Goal: Transaction & Acquisition: Purchase product/service

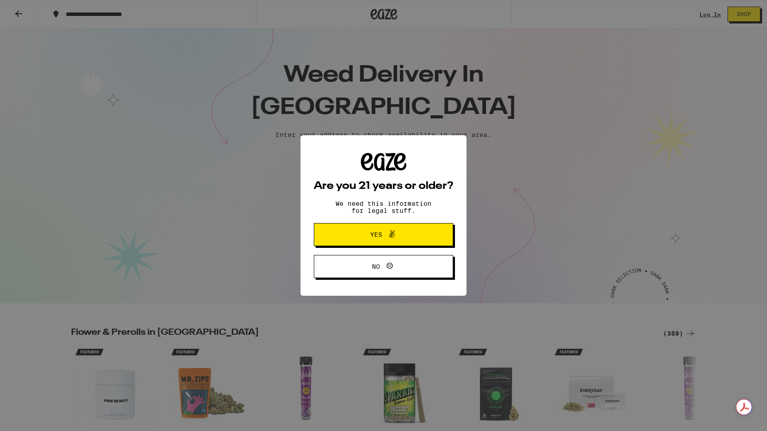
click at [374, 238] on span "Yes" at bounding box center [376, 235] width 12 height 6
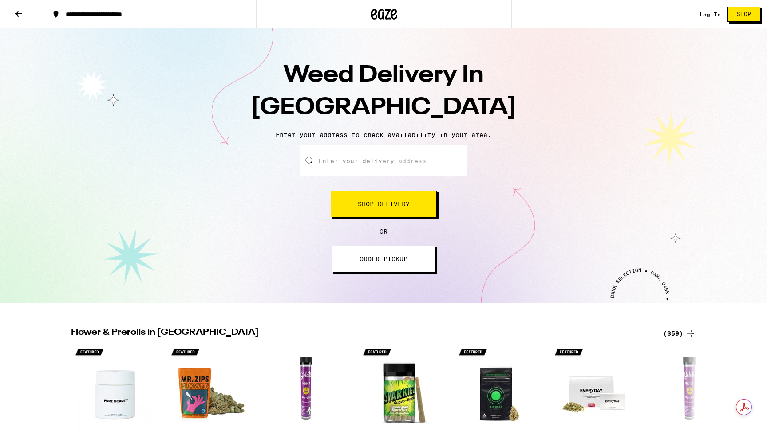
click at [368, 164] on input "Enter your delivery address" at bounding box center [383, 161] width 166 height 31
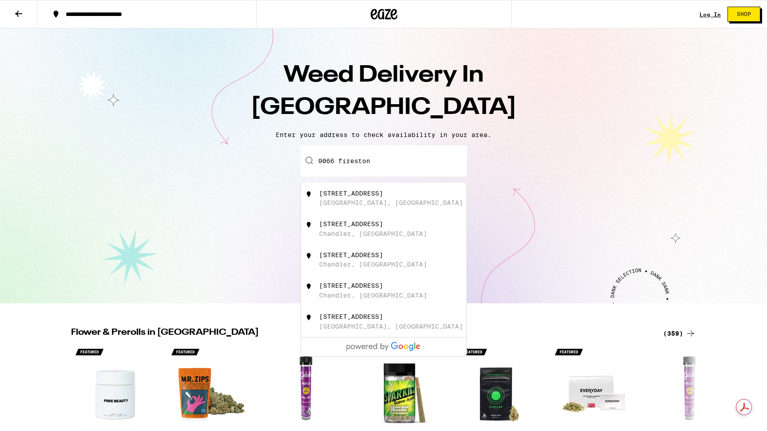
click at [406, 201] on div "9066 Firestone Boulevard Downey, CA" at bounding box center [398, 198] width 158 height 17
type input "9066 Firestone Boulevard, Downey, CA"
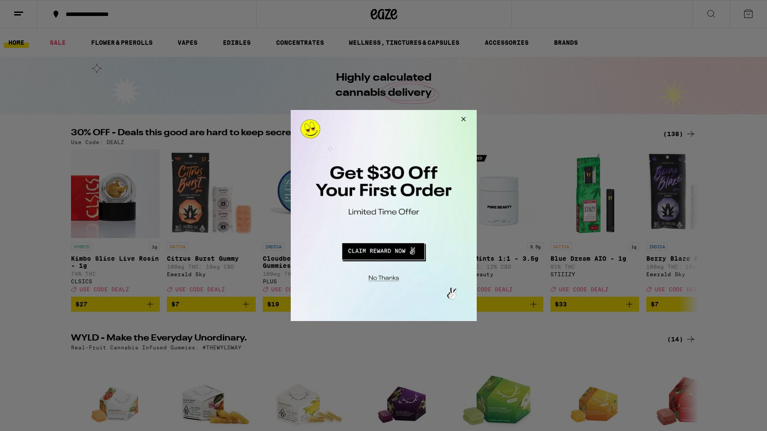
click at [402, 253] on button "Redirect to URL" at bounding box center [382, 250] width 154 height 21
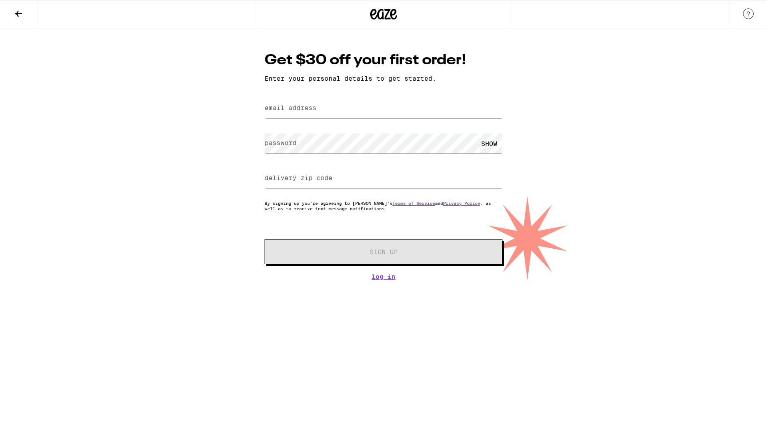
click at [309, 109] on label "email address" at bounding box center [290, 107] width 52 height 7
click at [305, 111] on label "email address" at bounding box center [290, 107] width 52 height 7
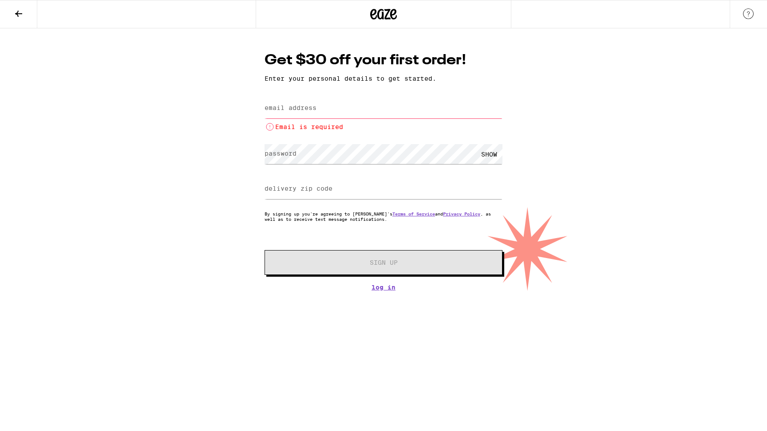
click at [303, 108] on label "email address" at bounding box center [290, 107] width 52 height 7
type input "harrelsondustin@gmail.com"
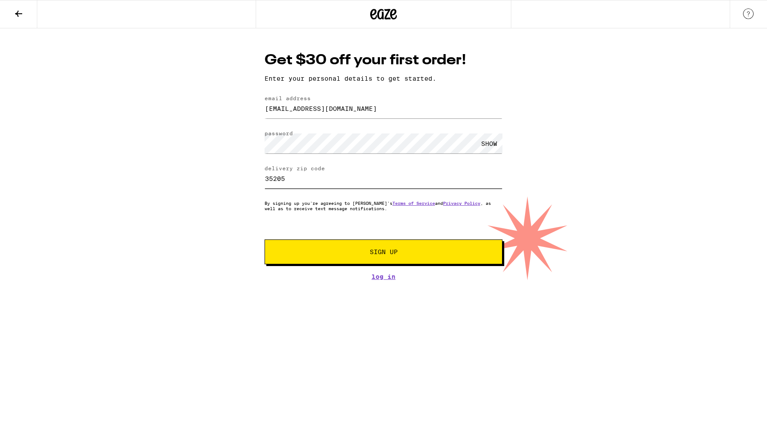
drag, startPoint x: 326, startPoint y: 184, endPoint x: 245, endPoint y: 166, distance: 82.3
click at [245, 166] on div "Get $30 off your first order! Enter your personal details to get started. email…" at bounding box center [383, 154] width 767 height 252
type input "90241"
click at [302, 264] on button "Sign Up" at bounding box center [383, 252] width 238 height 25
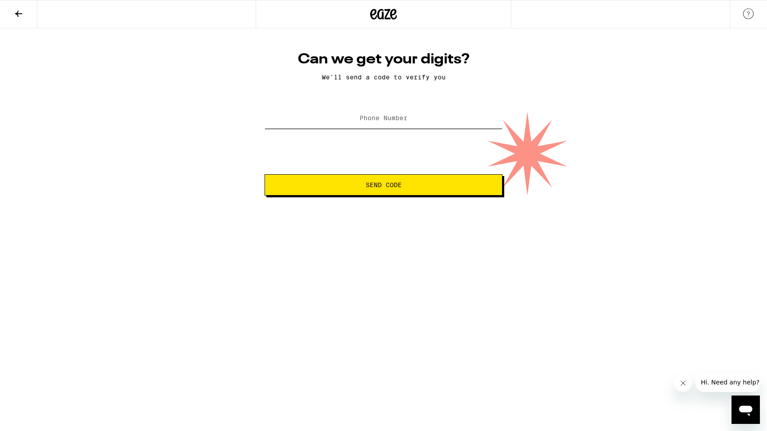
click at [397, 124] on input "Phone Number" at bounding box center [383, 119] width 238 height 20
type input "(251) 709-0145"
click at [375, 187] on span "Send Code" at bounding box center [384, 185] width 36 height 6
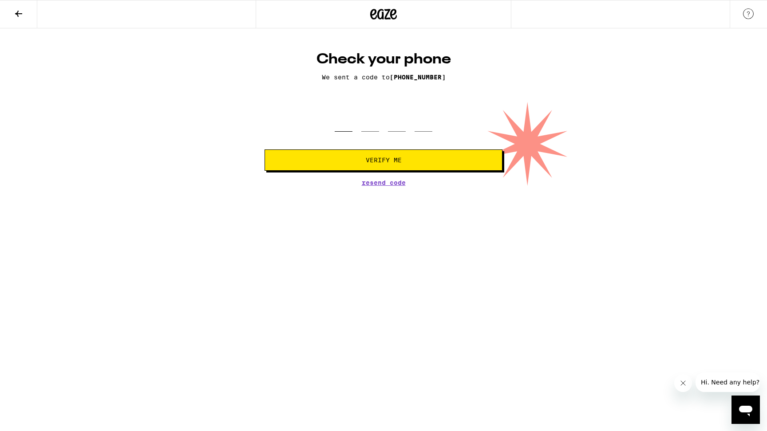
click at [349, 127] on input "tel" at bounding box center [343, 119] width 18 height 26
type input "5"
type input "9"
type input "8"
type input "7"
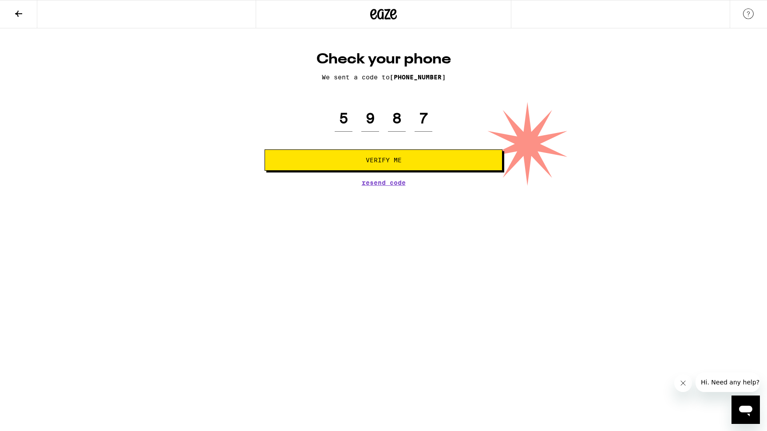
click at [394, 163] on span "Verify Me" at bounding box center [384, 160] width 36 height 6
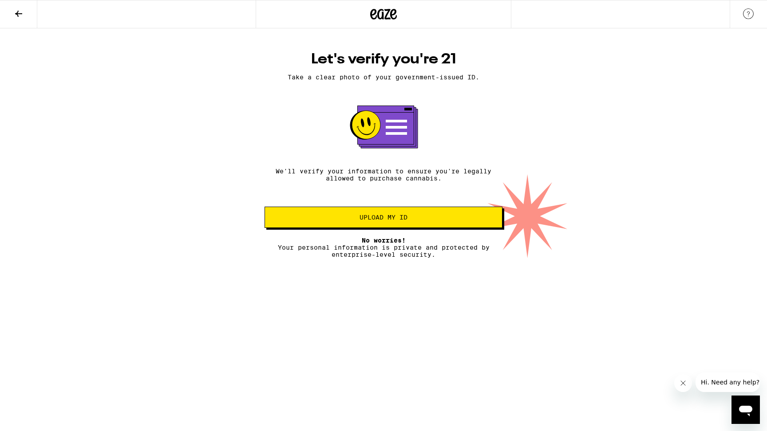
click at [402, 218] on span "Upload my ID" at bounding box center [383, 217] width 48 height 6
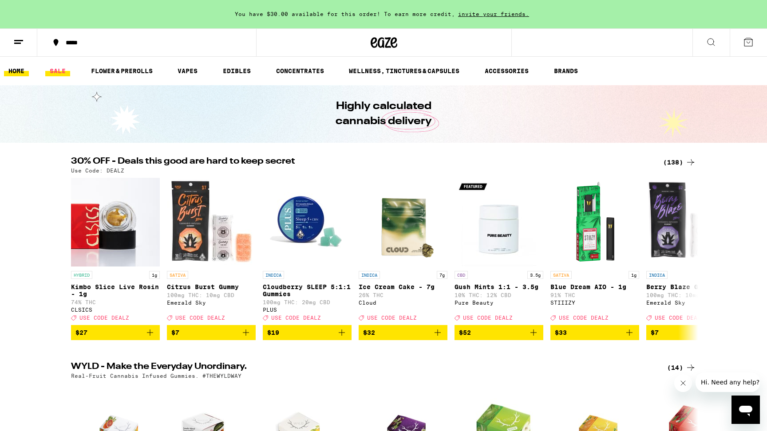
click at [54, 71] on link "SALE" at bounding box center [57, 71] width 25 height 11
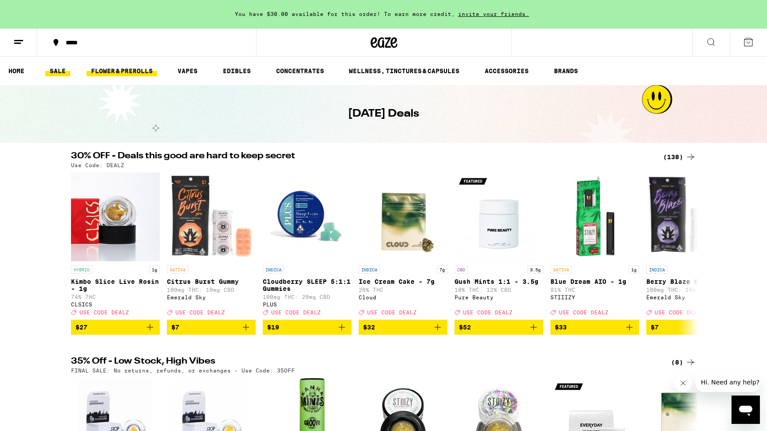
click at [117, 75] on link "FLOWER & PREROLLS" at bounding box center [122, 71] width 71 height 11
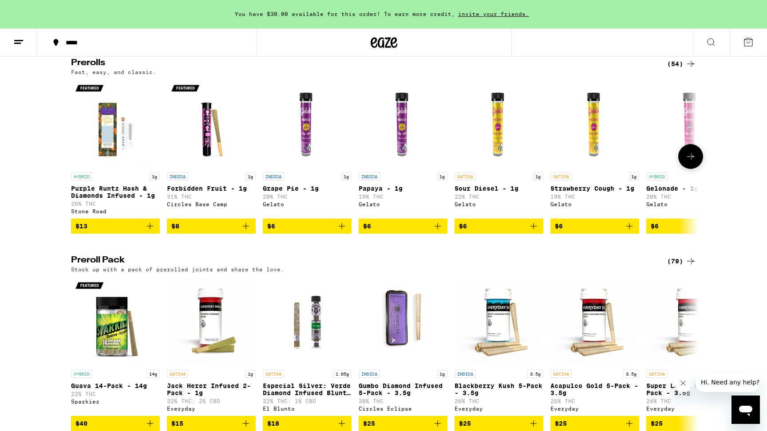
scroll to position [496, 0]
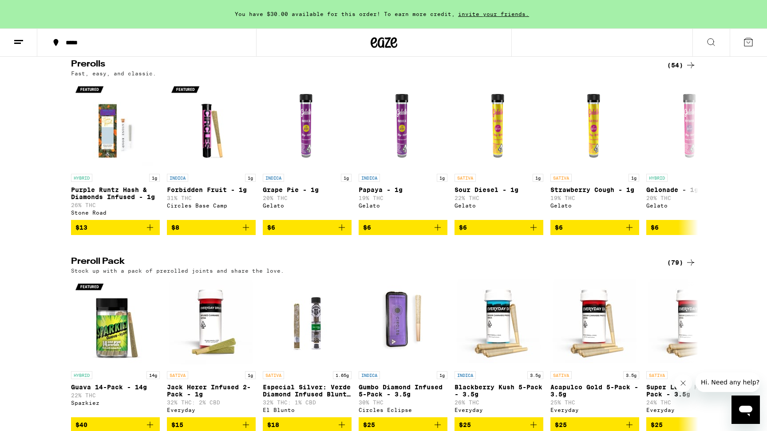
click at [677, 71] on div "(54)" at bounding box center [681, 65] width 29 height 11
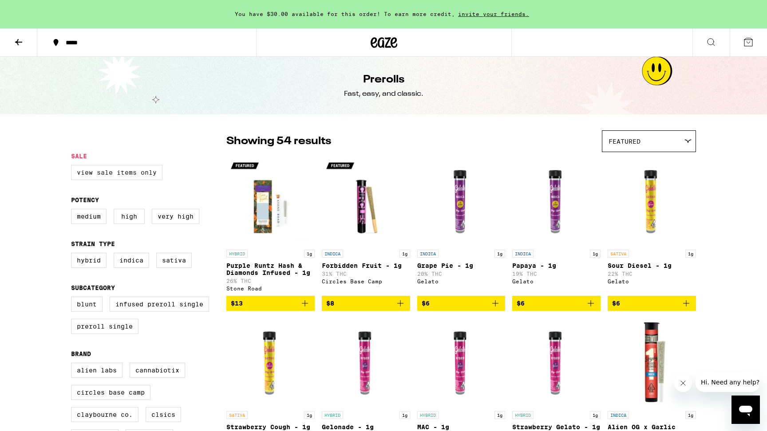
click at [114, 174] on label "View Sale Items Only" at bounding box center [116, 172] width 91 height 15
click at [73, 167] on input "View Sale Items Only" at bounding box center [73, 166] width 0 height 0
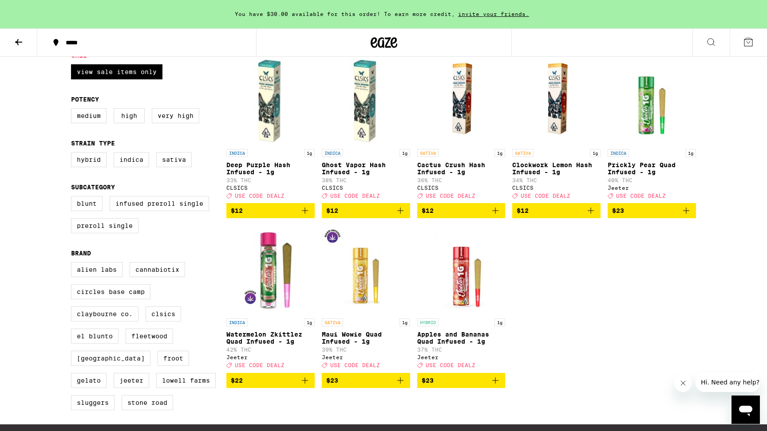
scroll to position [99, 0]
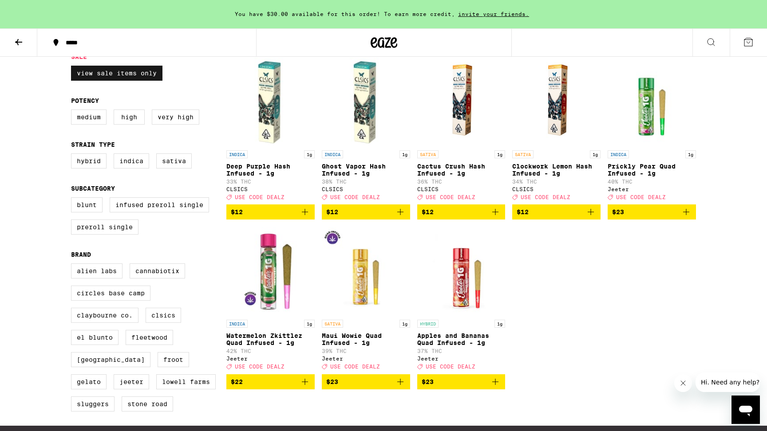
click at [126, 81] on label "View Sale Items Only" at bounding box center [116, 73] width 91 height 15
click at [73, 67] on input "View Sale Items Only" at bounding box center [73, 67] width 0 height 0
checkbox input "false"
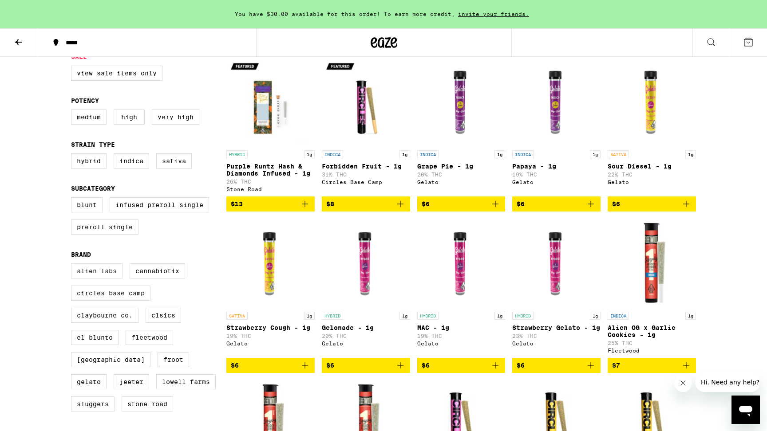
click at [89, 279] on label "Alien Labs" at bounding box center [96, 271] width 51 height 15
click at [73, 265] on input "Alien Labs" at bounding box center [73, 265] width 0 height 0
checkbox input "true"
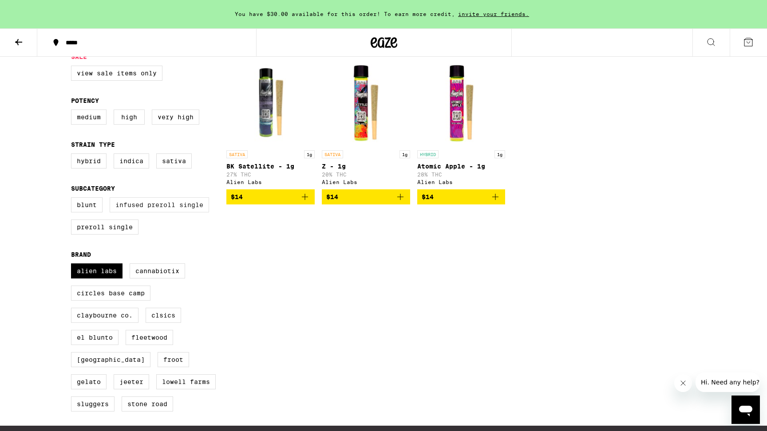
click at [144, 212] on label "Infused Preroll Single" at bounding box center [159, 204] width 99 height 15
click at [73, 199] on input "Infused Preroll Single" at bounding box center [73, 199] width 0 height 0
checkbox input "true"
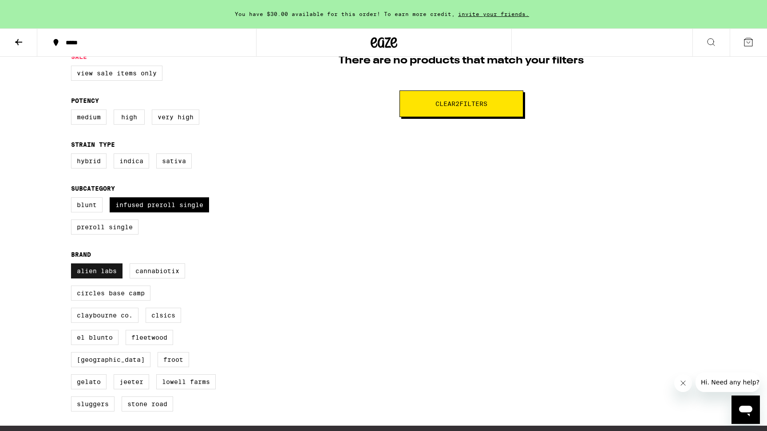
click at [103, 279] on label "Alien Labs" at bounding box center [96, 271] width 51 height 15
click at [73, 265] on input "Alien Labs" at bounding box center [73, 265] width 0 height 0
checkbox input "false"
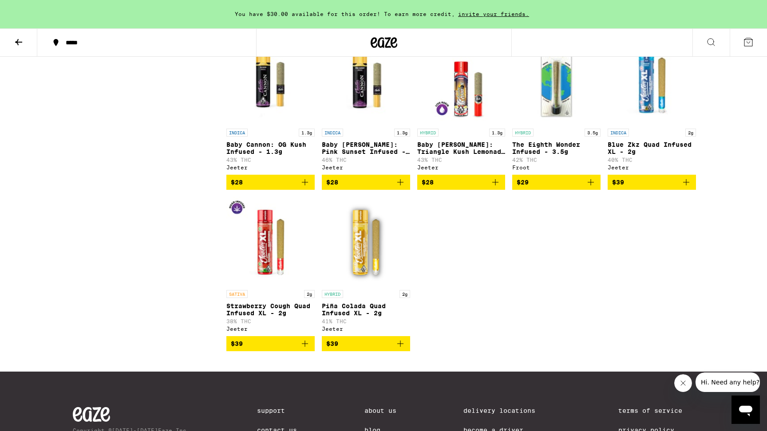
scroll to position [180, 0]
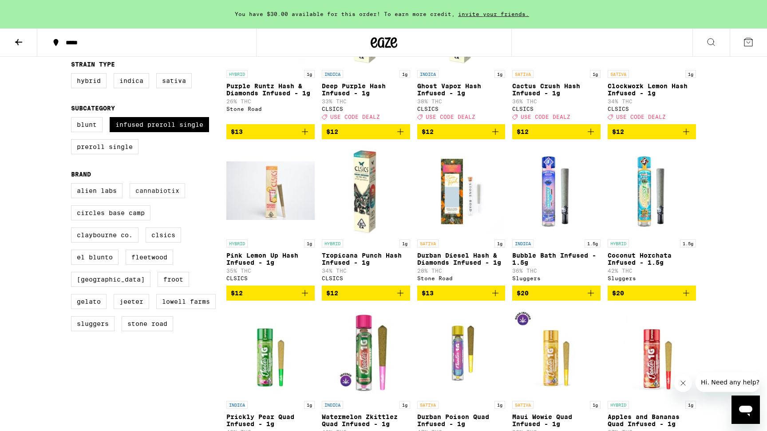
click at [160, 198] on label "Cannabiotix" at bounding box center [157, 190] width 55 height 15
click at [73, 185] on input "Cannabiotix" at bounding box center [73, 185] width 0 height 0
checkbox input "true"
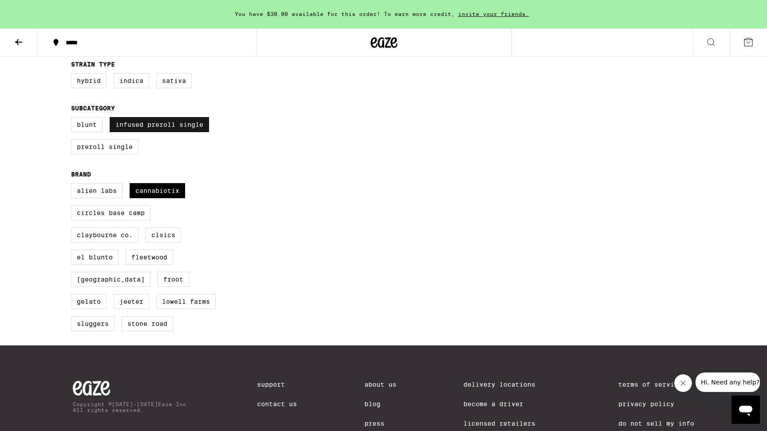
click at [164, 131] on label "Infused Preroll Single" at bounding box center [159, 124] width 99 height 15
click at [73, 119] on input "Infused Preroll Single" at bounding box center [73, 118] width 0 height 0
checkbox input "false"
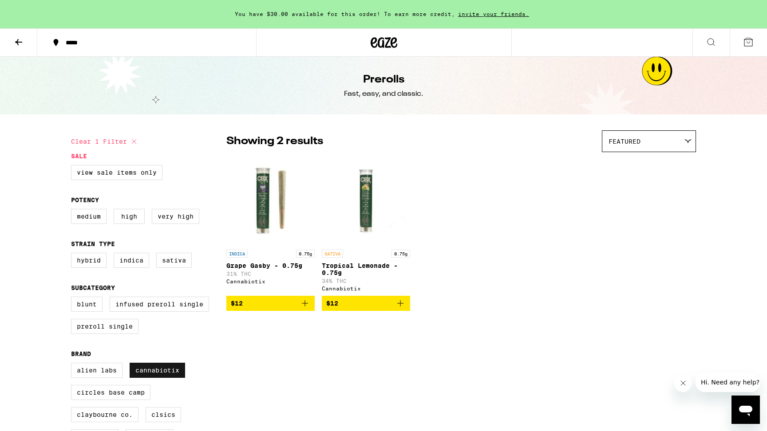
click at [155, 378] on label "Cannabiotix" at bounding box center [157, 370] width 55 height 15
click at [73, 365] on input "Cannabiotix" at bounding box center [73, 364] width 0 height 0
checkbox input "false"
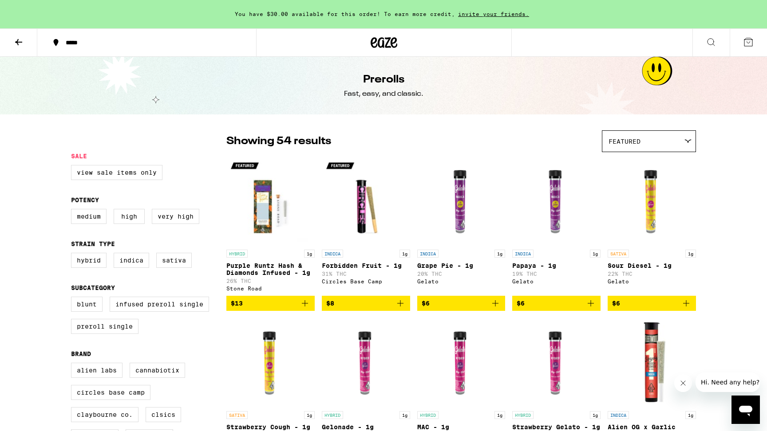
click at [166, 228] on div "Medium High Very High" at bounding box center [148, 220] width 155 height 22
click at [165, 219] on label "Very High" at bounding box center [175, 216] width 47 height 15
click at [73, 211] on input "Very High" at bounding box center [73, 210] width 0 height 0
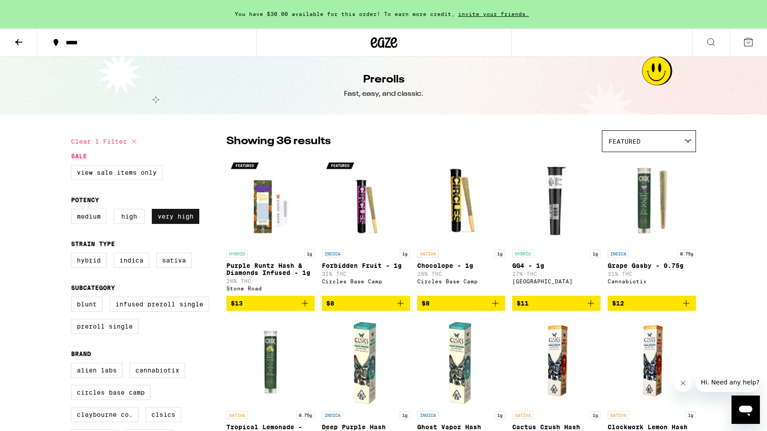
click at [169, 223] on label "Very High" at bounding box center [175, 216] width 47 height 15
click at [73, 211] on input "Very High" at bounding box center [73, 210] width 0 height 0
checkbox input "false"
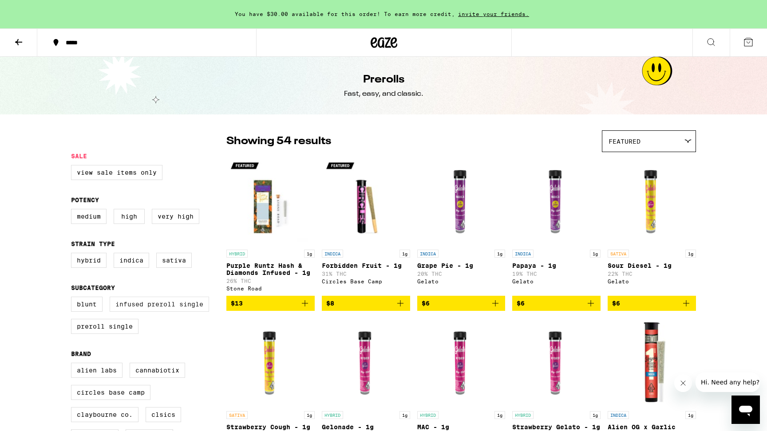
click at [166, 311] on label "Infused Preroll Single" at bounding box center [159, 304] width 99 height 15
click at [73, 299] on input "Infused Preroll Single" at bounding box center [73, 298] width 0 height 0
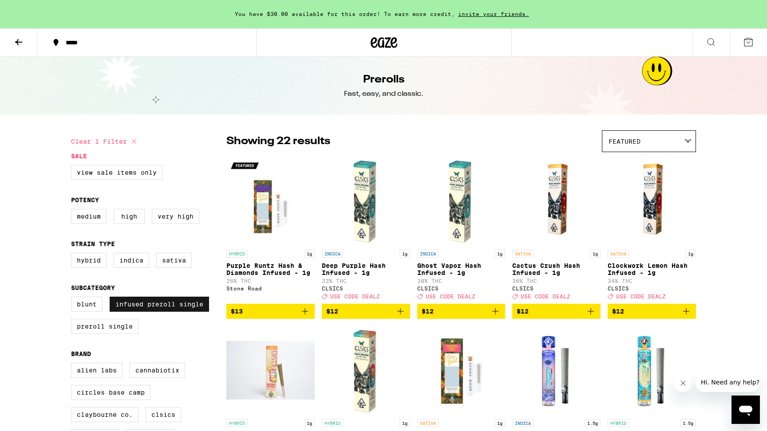
click at [146, 312] on label "Infused Preroll Single" at bounding box center [159, 304] width 99 height 15
click at [73, 299] on input "Infused Preroll Single" at bounding box center [73, 298] width 0 height 0
checkbox input "false"
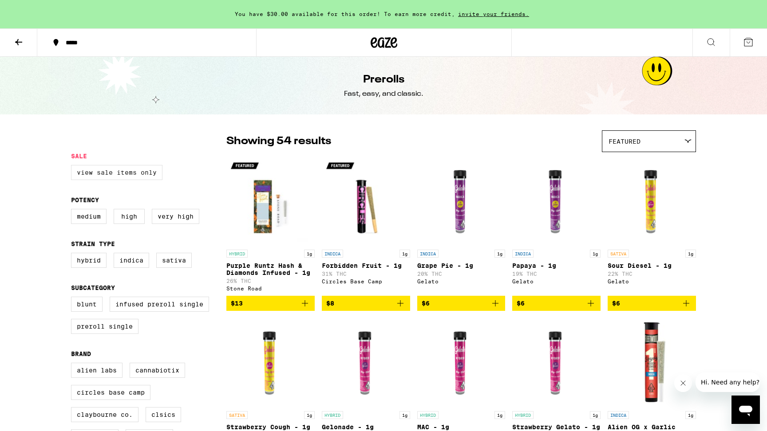
click at [95, 176] on label "View Sale Items Only" at bounding box center [116, 172] width 91 height 15
click at [73, 167] on input "View Sale Items Only" at bounding box center [73, 166] width 0 height 0
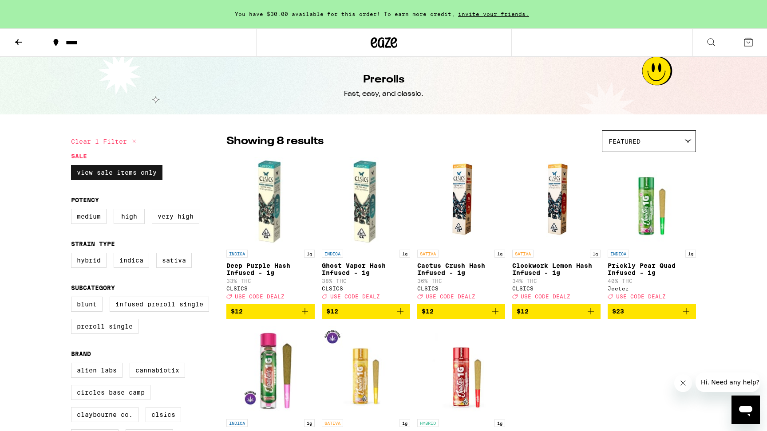
click at [94, 177] on label "View Sale Items Only" at bounding box center [116, 172] width 91 height 15
click at [73, 167] on input "View Sale Items Only" at bounding box center [73, 166] width 0 height 0
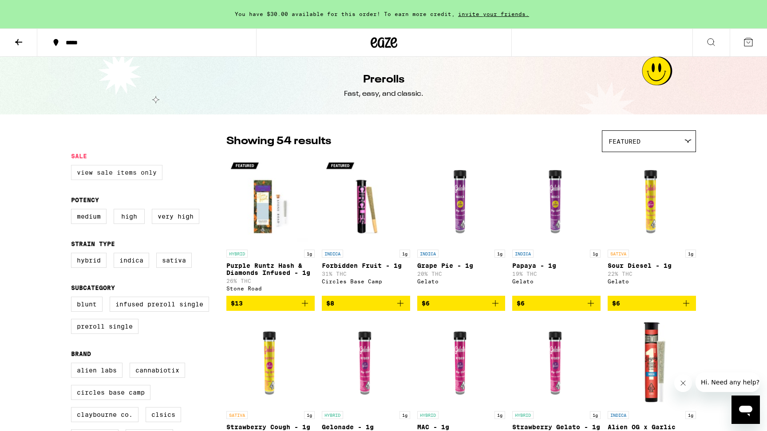
click at [94, 177] on label "View Sale Items Only" at bounding box center [116, 172] width 91 height 15
click at [73, 167] on input "View Sale Items Only" at bounding box center [73, 166] width 0 height 0
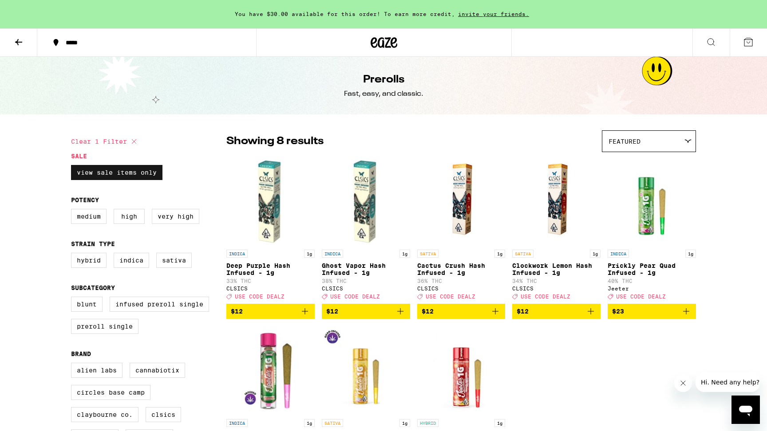
click at [94, 177] on label "View Sale Items Only" at bounding box center [116, 172] width 91 height 15
click at [73, 167] on input "View Sale Items Only" at bounding box center [73, 166] width 0 height 0
checkbox input "false"
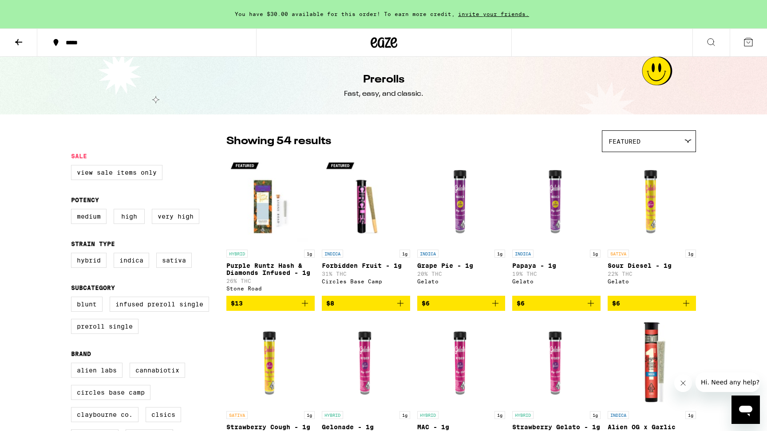
click at [20, 35] on button at bounding box center [18, 43] width 37 height 28
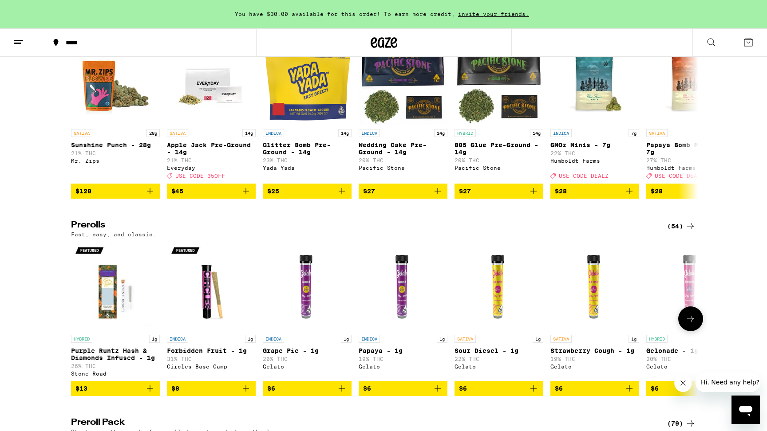
scroll to position [653, 0]
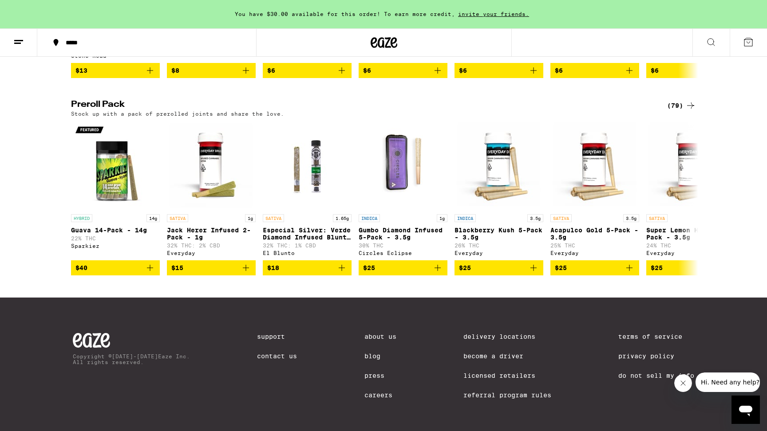
click at [681, 117] on div "Stock up with a pack of prerolled joints and share the love." at bounding box center [383, 114] width 625 height 6
click at [681, 111] on div "(79)" at bounding box center [681, 105] width 29 height 11
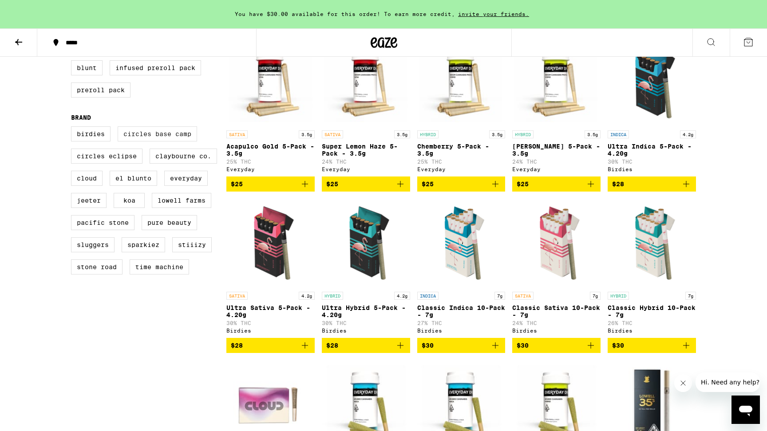
scroll to position [290, 0]
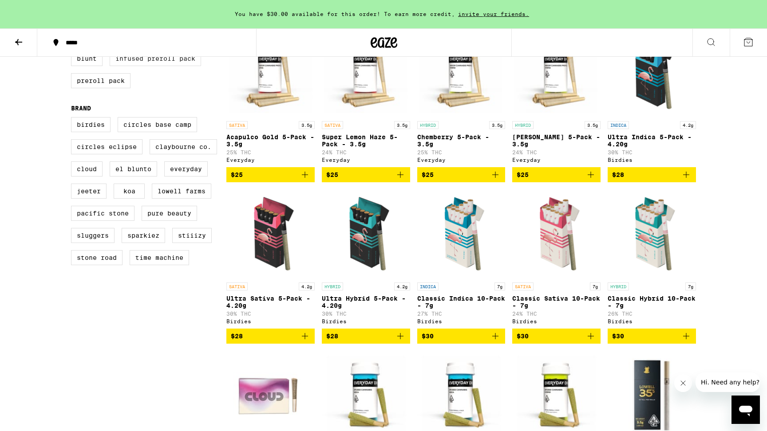
click at [175, 66] on label "Infused Preroll Pack" at bounding box center [155, 58] width 91 height 15
click at [73, 53] on input "Infused Preroll Pack" at bounding box center [73, 52] width 0 height 0
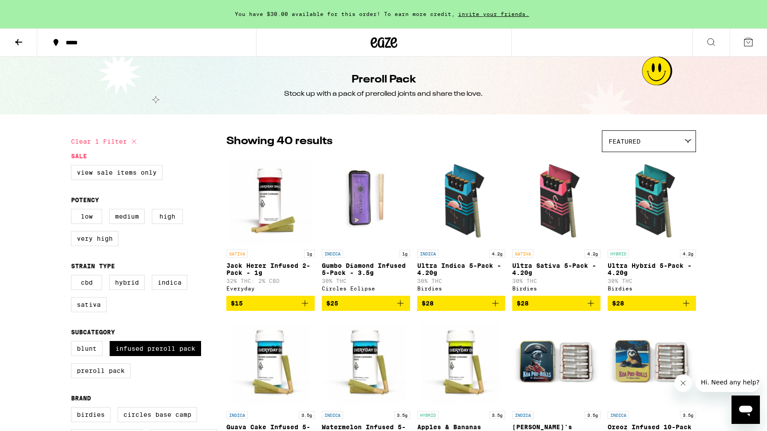
click at [670, 136] on div "Featured" at bounding box center [648, 141] width 93 height 21
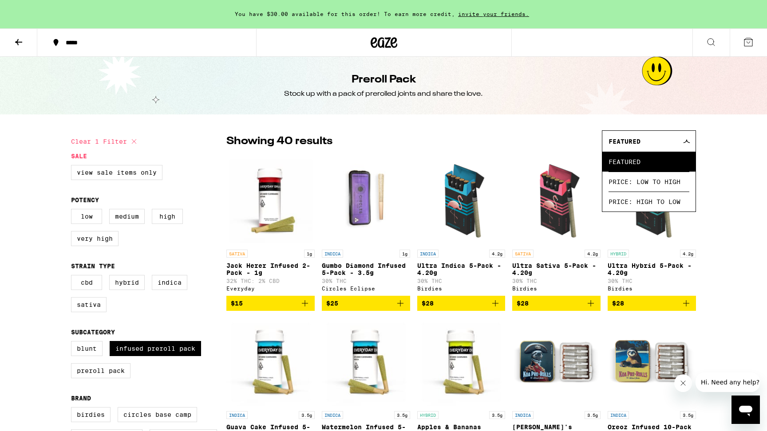
click at [670, 136] on div "Featured" at bounding box center [648, 141] width 93 height 21
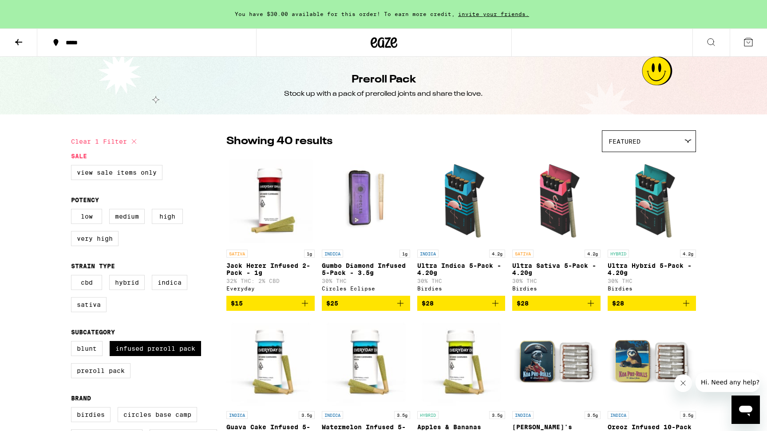
click at [670, 136] on div "Featured" at bounding box center [648, 141] width 93 height 21
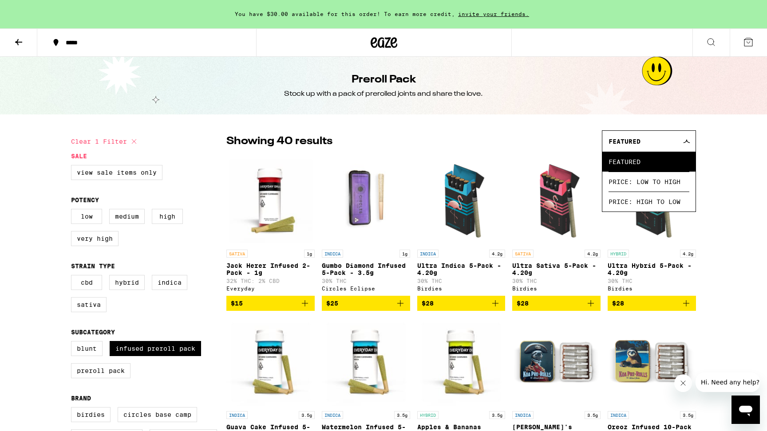
click at [676, 183] on span "Price: Low to High" at bounding box center [648, 182] width 81 height 20
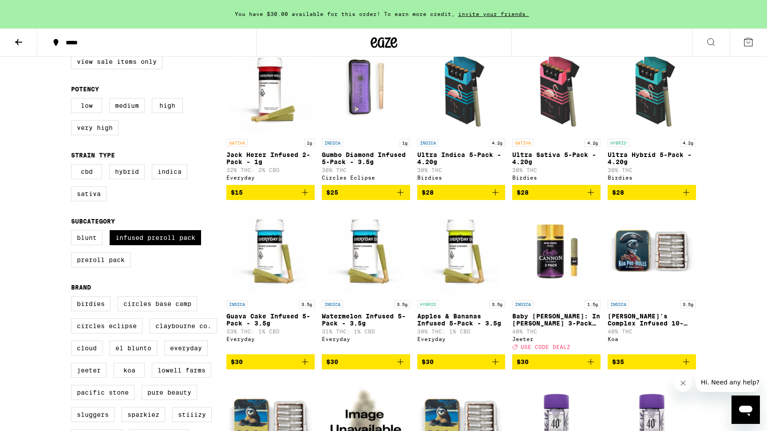
scroll to position [110, 0]
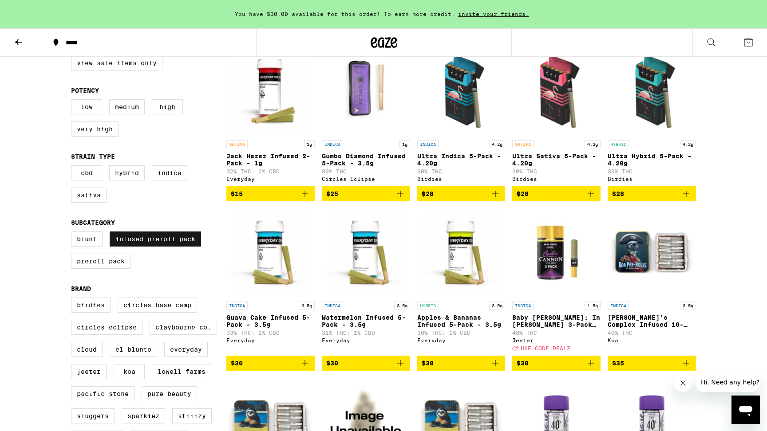
click at [138, 247] on label "Infused Preroll Pack" at bounding box center [155, 239] width 91 height 15
click at [73, 233] on input "Infused Preroll Pack" at bounding box center [73, 233] width 0 height 0
checkbox input "false"
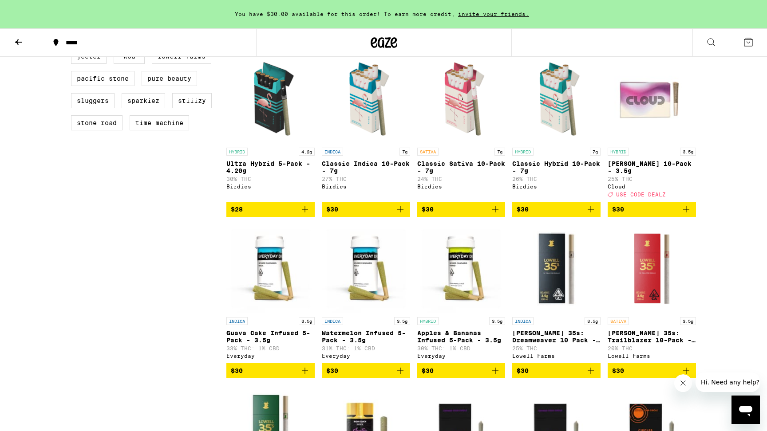
scroll to position [122, 0]
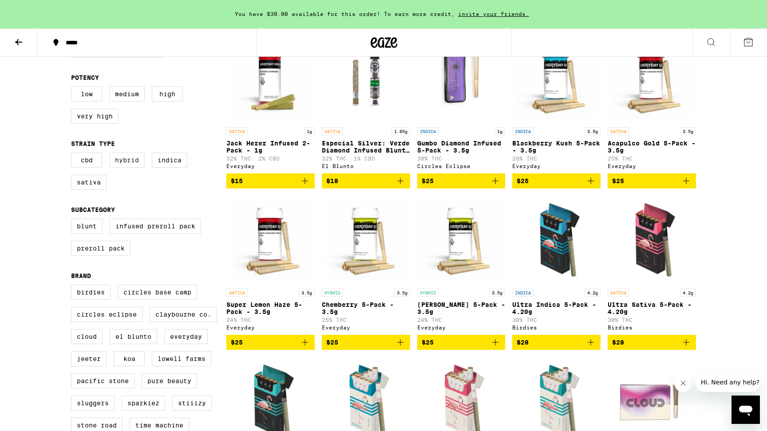
click at [131, 166] on label "Hybrid" at bounding box center [126, 160] width 35 height 15
click at [73, 154] on input "Hybrid" at bounding box center [73, 154] width 0 height 0
checkbox input "true"
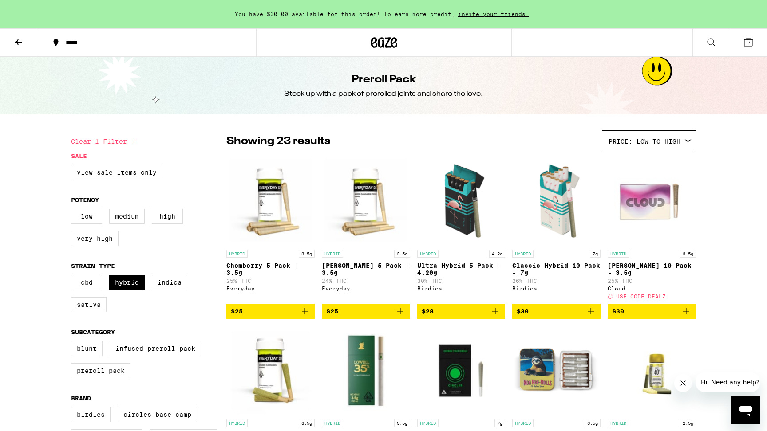
click at [12, 49] on button at bounding box center [18, 43] width 37 height 28
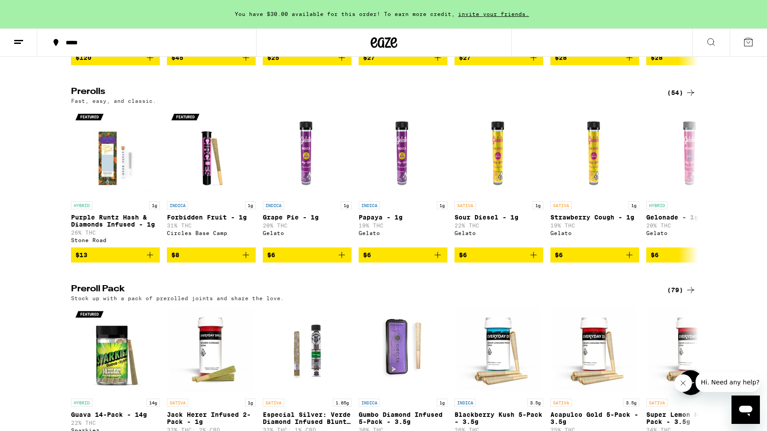
scroll to position [466, 0]
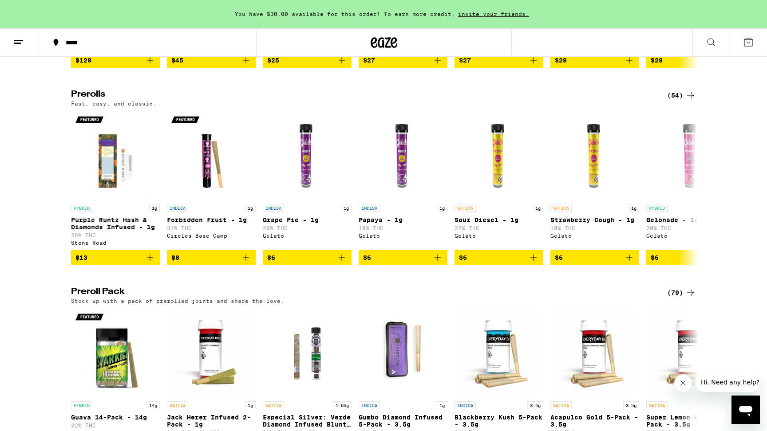
click at [679, 101] on div "(54)" at bounding box center [681, 95] width 29 height 11
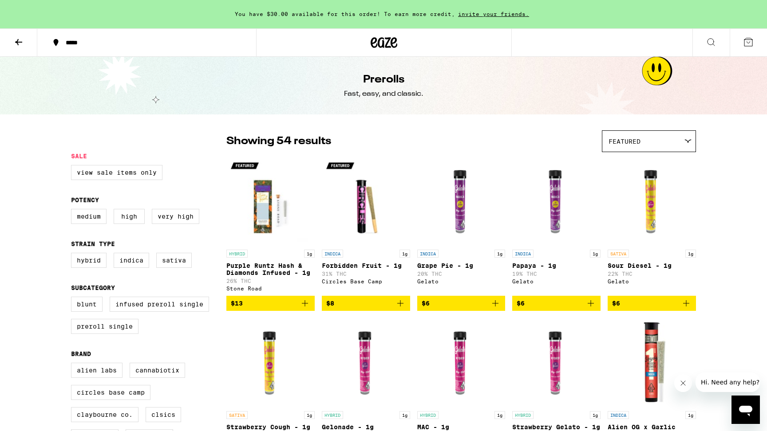
click at [657, 137] on div "Featured" at bounding box center [648, 141] width 93 height 21
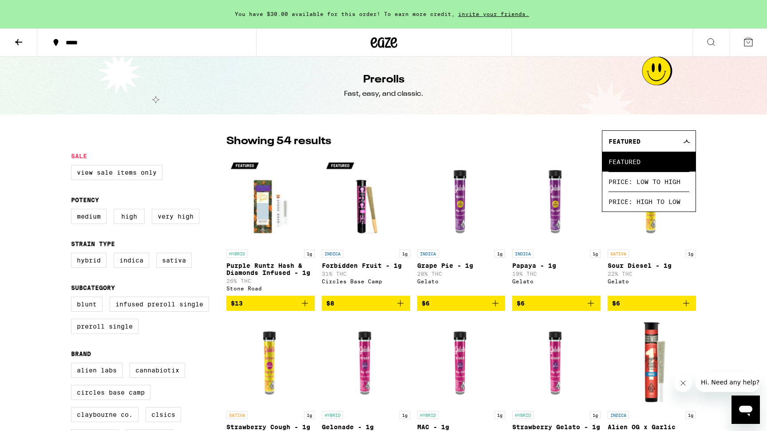
click at [657, 137] on div "Featured" at bounding box center [648, 141] width 93 height 21
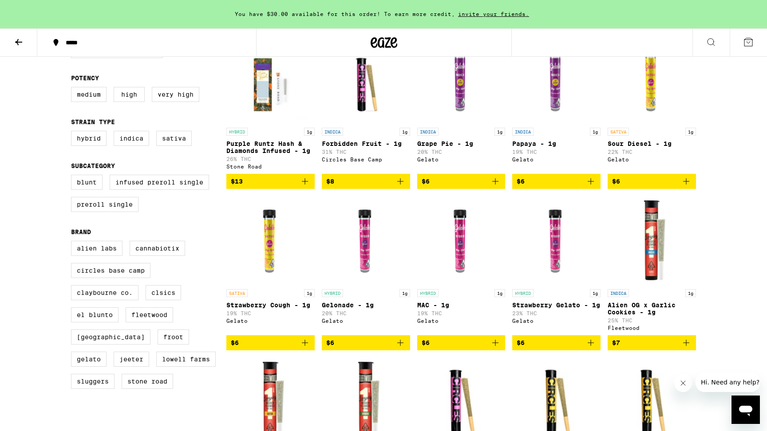
scroll to position [136, 0]
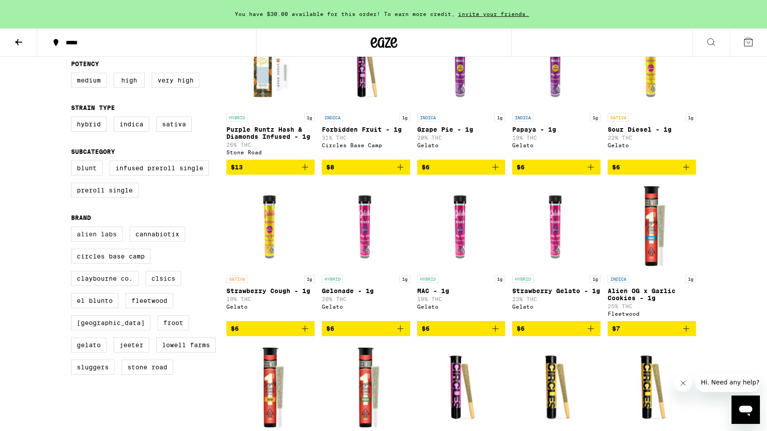
click at [96, 242] on label "Alien Labs" at bounding box center [96, 234] width 51 height 15
click at [73, 228] on input "Alien Labs" at bounding box center [73, 228] width 0 height 0
checkbox input "true"
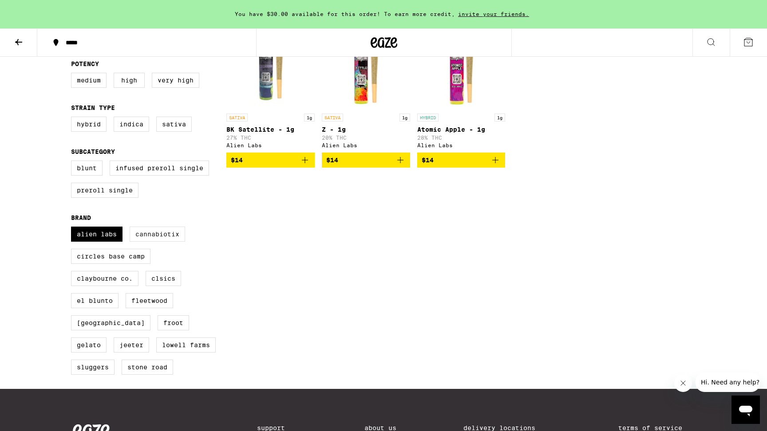
click at [148, 242] on label "Cannabiotix" at bounding box center [157, 234] width 55 height 15
click at [73, 228] on input "Cannabiotix" at bounding box center [73, 228] width 0 height 0
checkbox input "true"
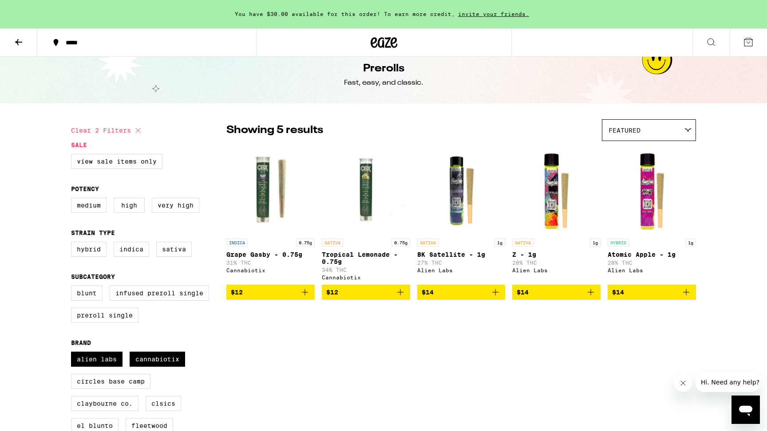
scroll to position [11, 0]
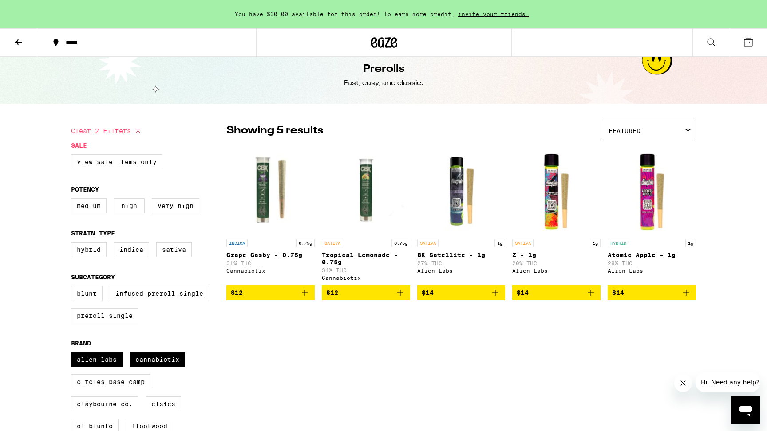
click at [685, 295] on icon "Add to bag" at bounding box center [686, 293] width 6 height 6
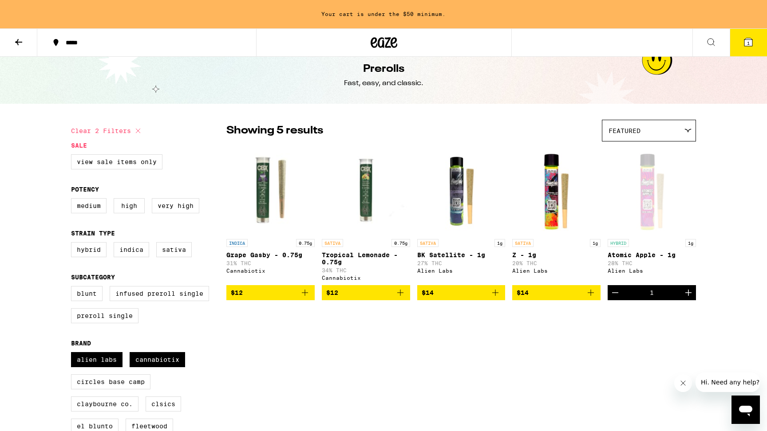
click at [615, 293] on icon "Decrement" at bounding box center [615, 293] width 6 height 0
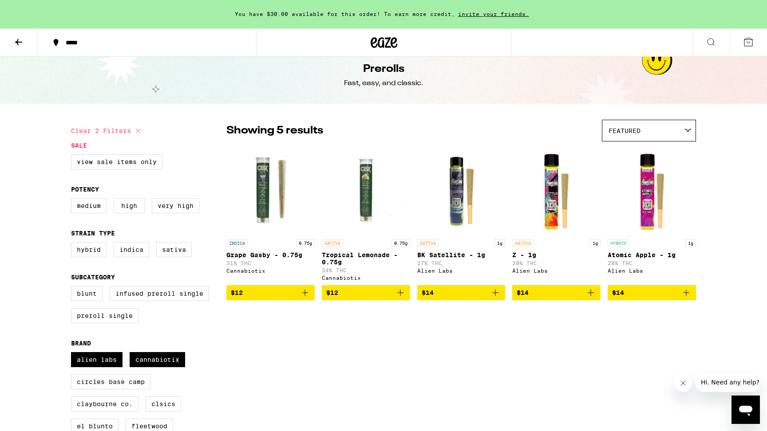
click at [20, 48] on button at bounding box center [18, 43] width 37 height 28
click at [24, 40] on button at bounding box center [18, 43] width 37 height 28
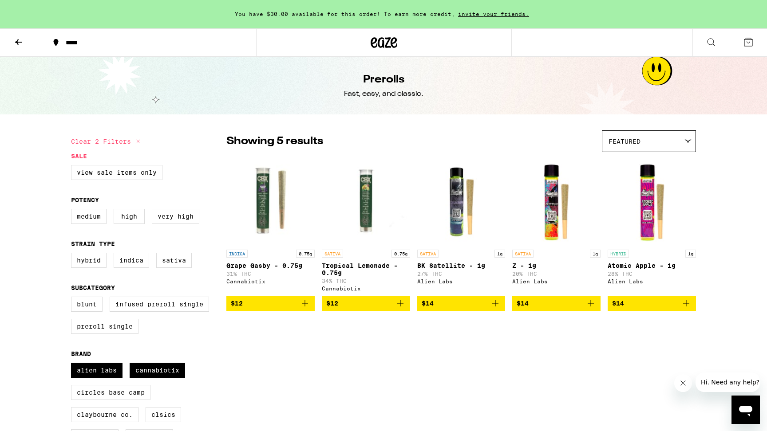
click at [20, 40] on icon at bounding box center [18, 42] width 11 height 11
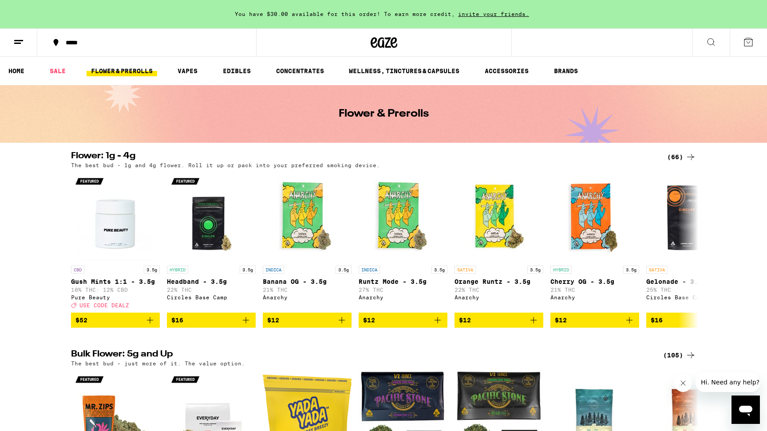
click at [68, 45] on div "*****" at bounding box center [151, 42] width 181 height 6
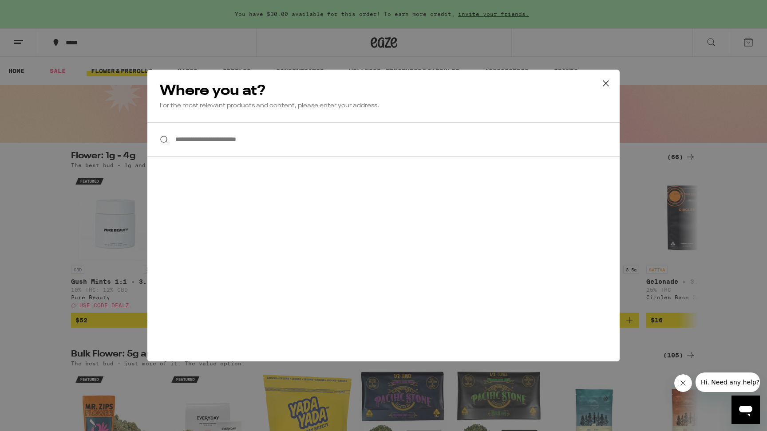
click at [220, 151] on input "**********" at bounding box center [383, 139] width 472 height 34
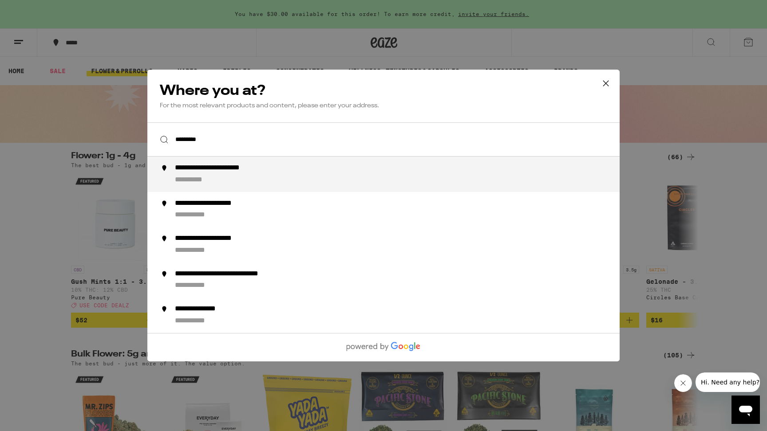
click at [245, 177] on div "**********" at bounding box center [401, 174] width 452 height 21
type input "**********"
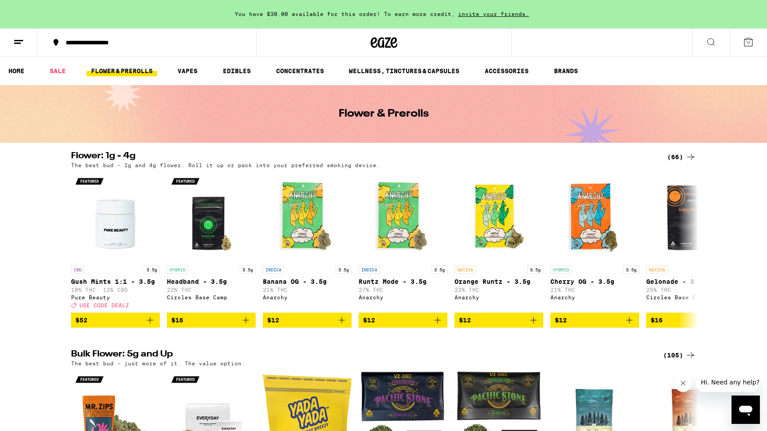
scroll to position [687, 0]
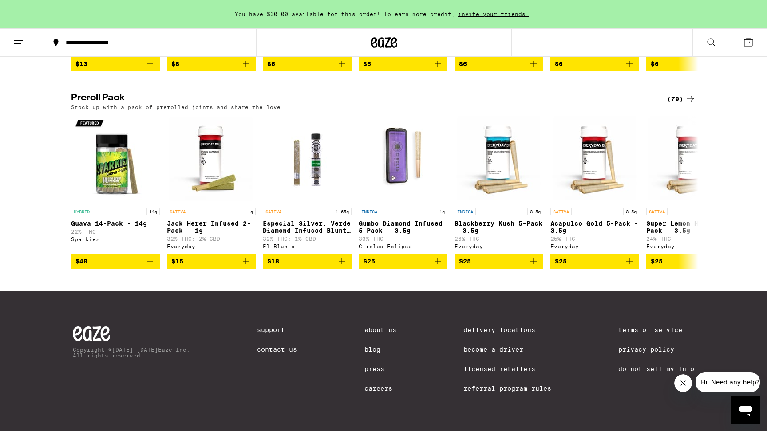
click at [686, 383] on icon "Close message from company" at bounding box center [682, 383] width 7 height 7
click at [643, 366] on link "Do Not Sell My Info" at bounding box center [656, 369] width 76 height 7
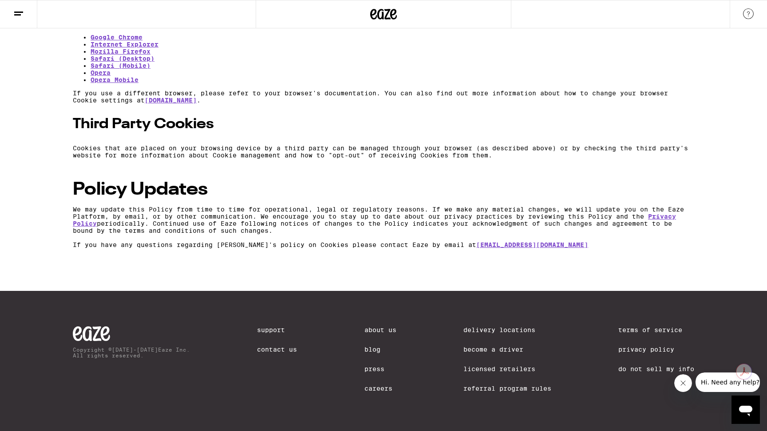
scroll to position [1209, 0]
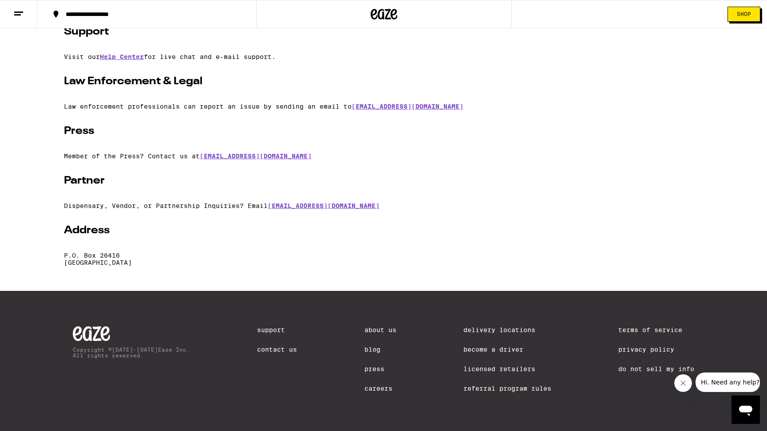
scroll to position [158, 0]
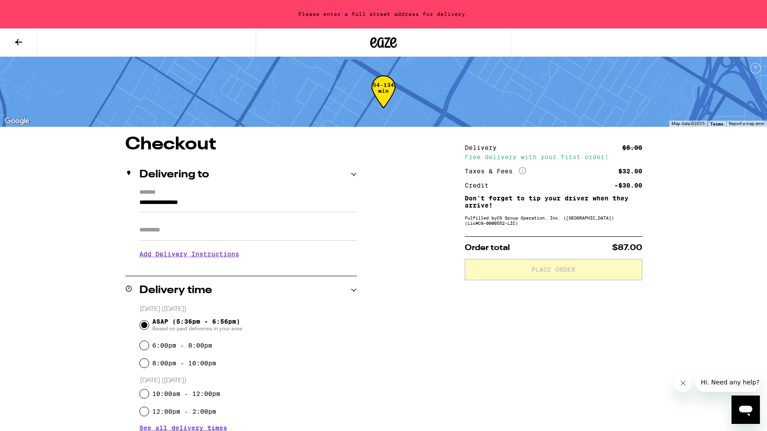
click at [371, 36] on icon at bounding box center [383, 43] width 27 height 16
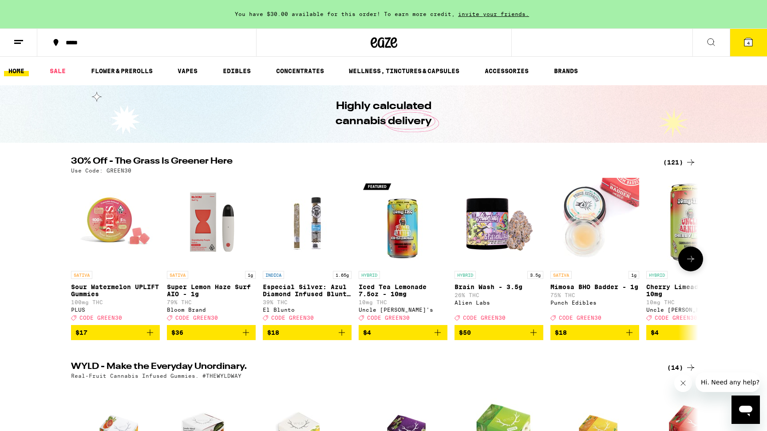
click at [689, 260] on icon at bounding box center [690, 259] width 11 height 11
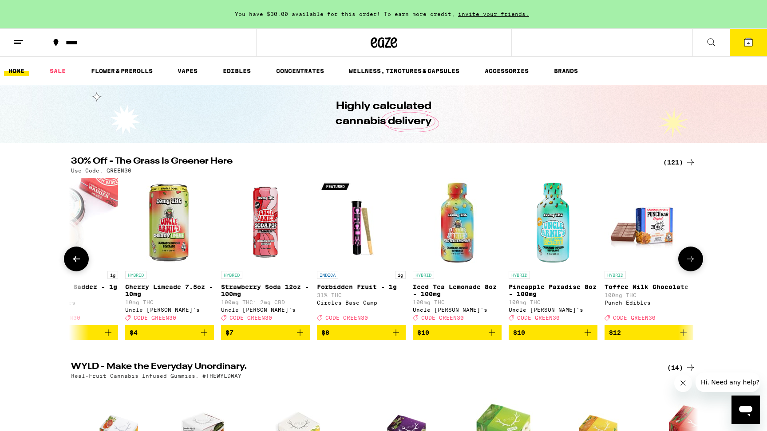
scroll to position [0, 528]
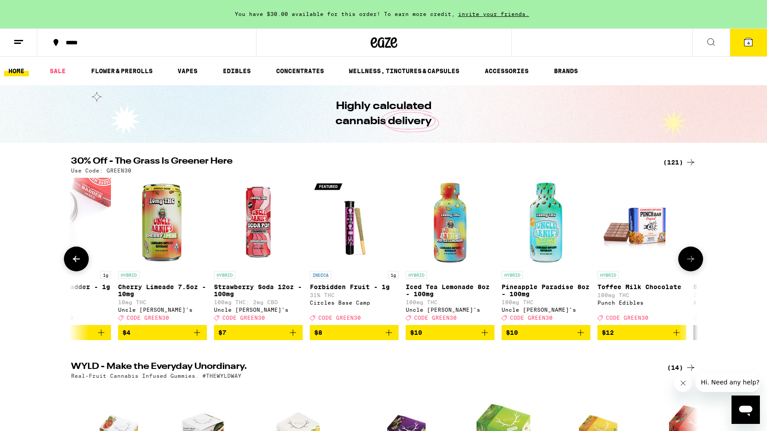
click at [689, 260] on icon at bounding box center [690, 259] width 11 height 11
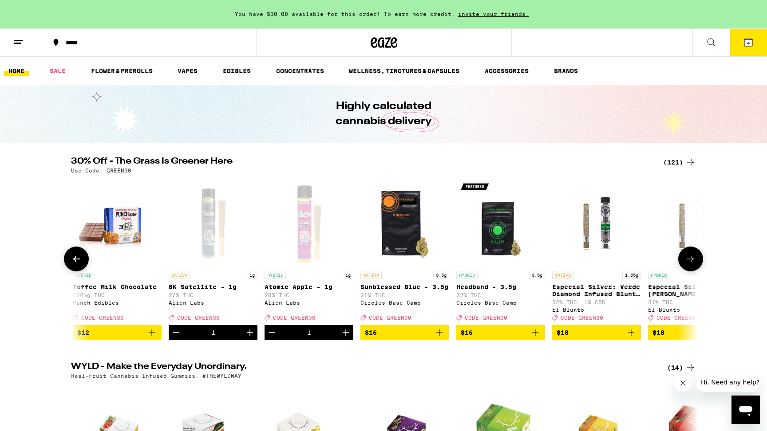
scroll to position [0, 1056]
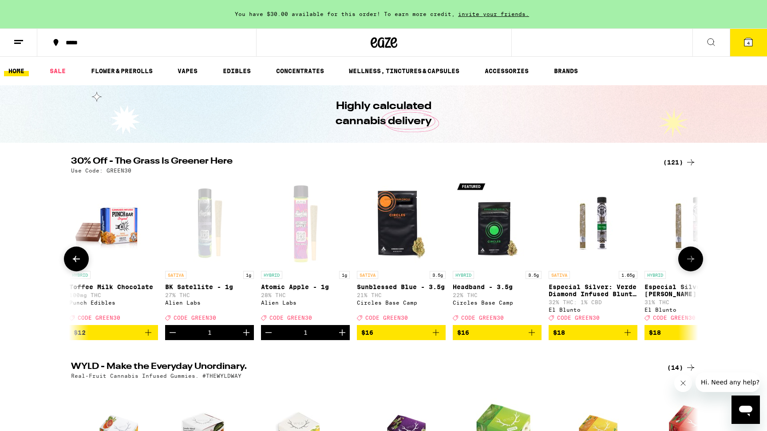
click at [689, 260] on icon at bounding box center [690, 259] width 11 height 11
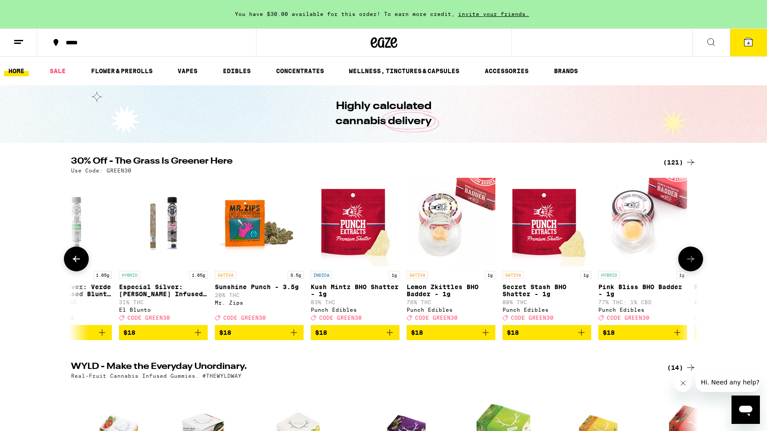
scroll to position [0, 1584]
